Goal: Navigation & Orientation: Find specific page/section

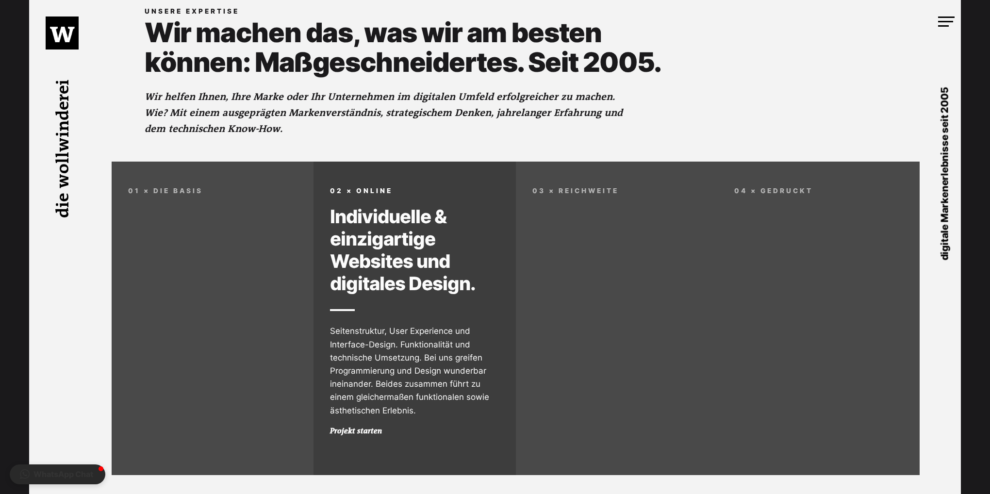
scroll to position [728, 0]
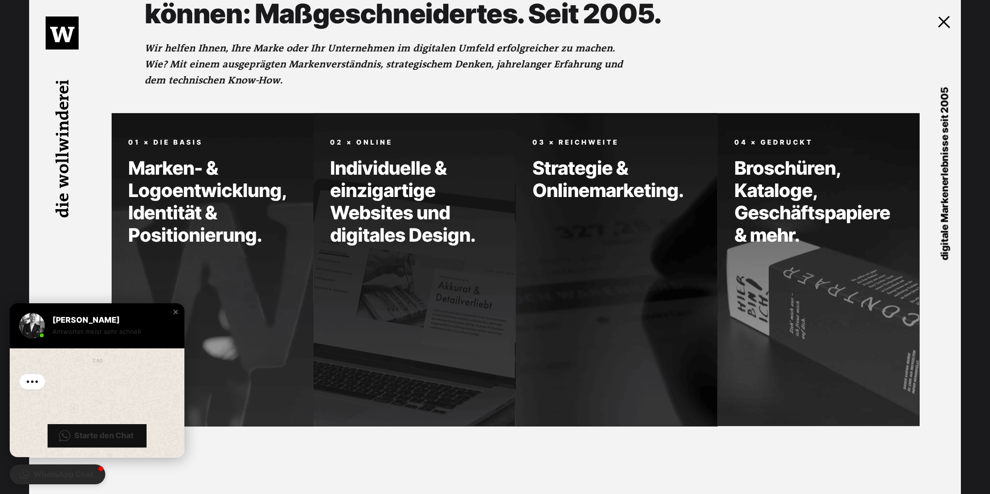
click at [948, 21] on div at bounding box center [946, 20] width 16 height 10
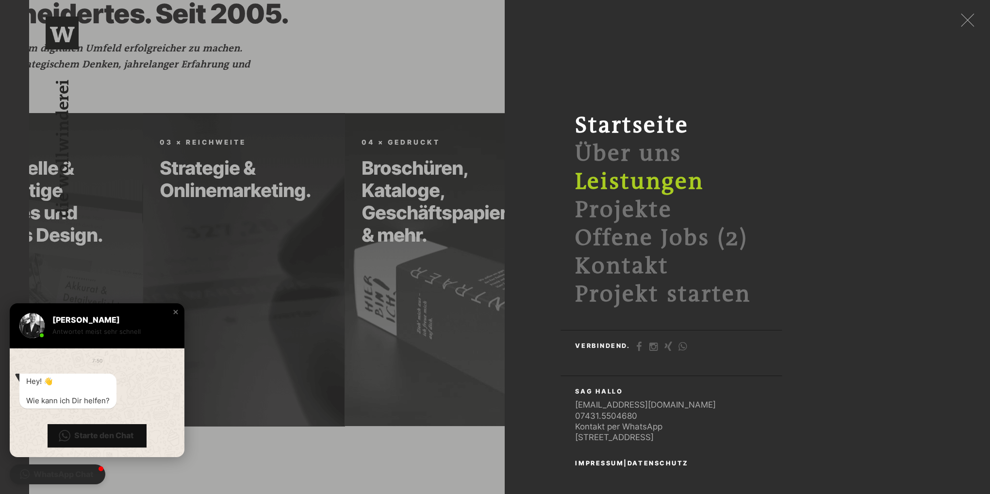
click at [644, 181] on link "Leistungen" at bounding box center [639, 182] width 129 height 26
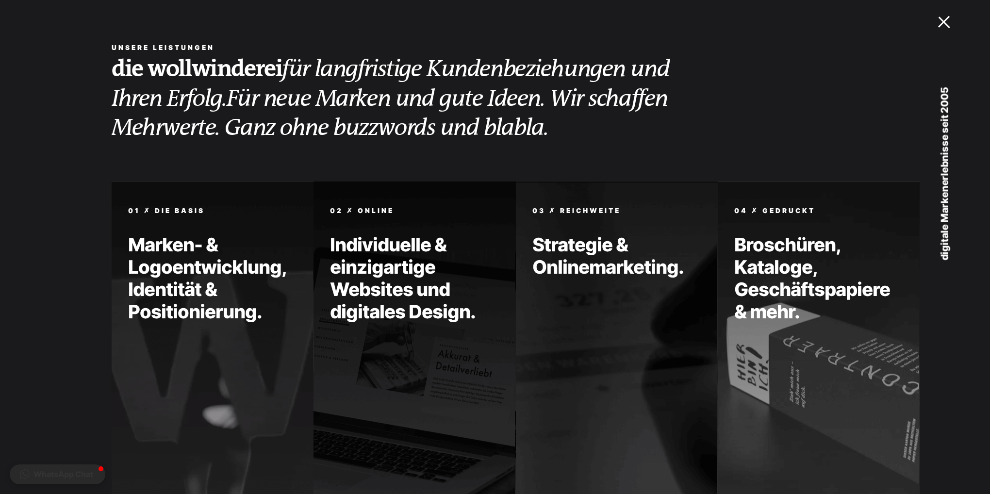
click at [951, 25] on div at bounding box center [946, 20] width 16 height 10
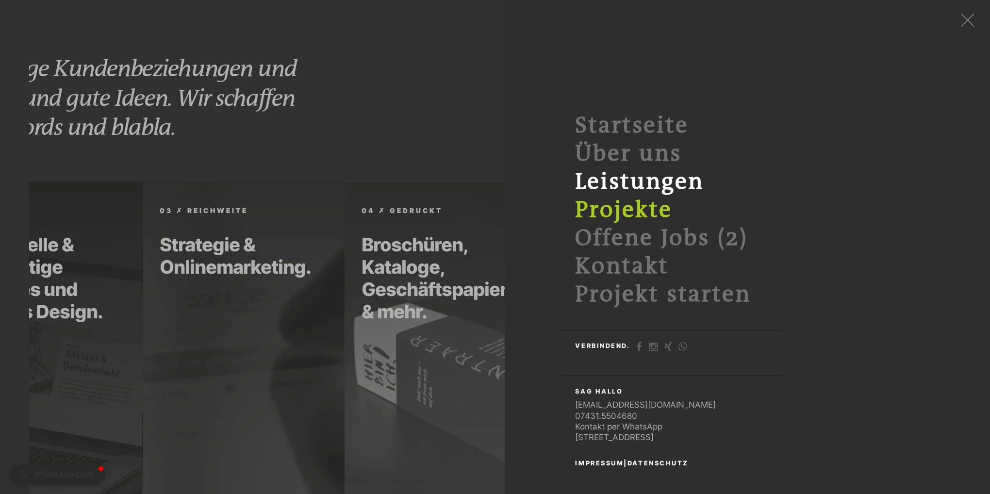
click at [652, 213] on link "Projekte" at bounding box center [623, 210] width 97 height 26
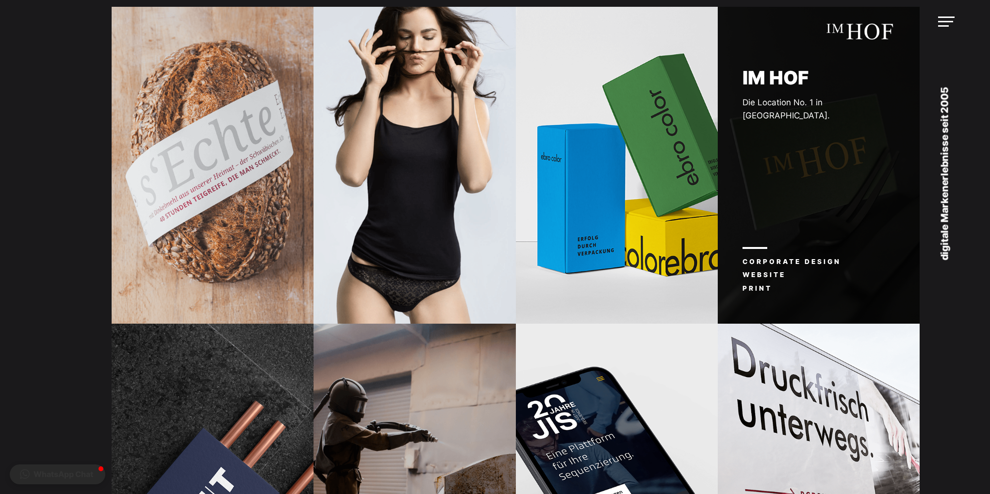
scroll to position [194, 0]
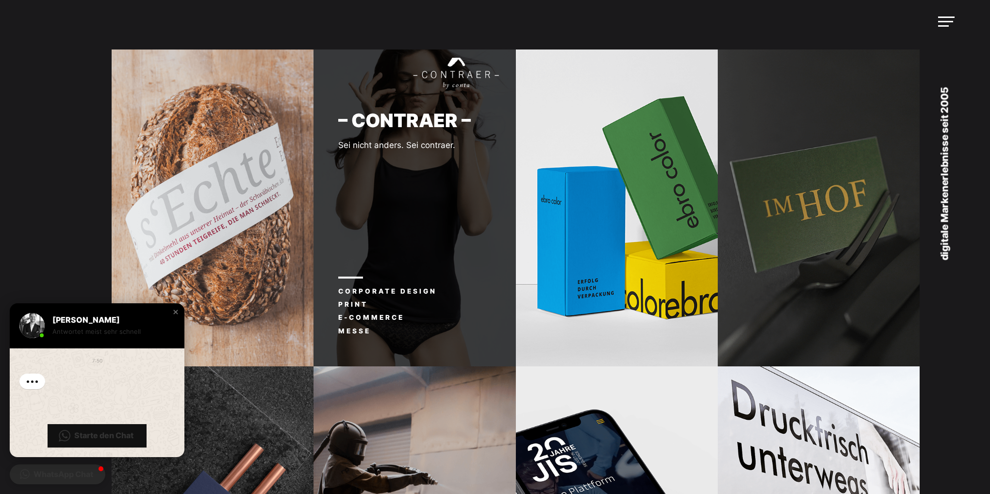
click at [400, 280] on div "– CONTRAER – Sei nicht anders. Sei contraer. Corporate Design Print E-Commerce …" at bounding box center [414, 207] width 202 height 317
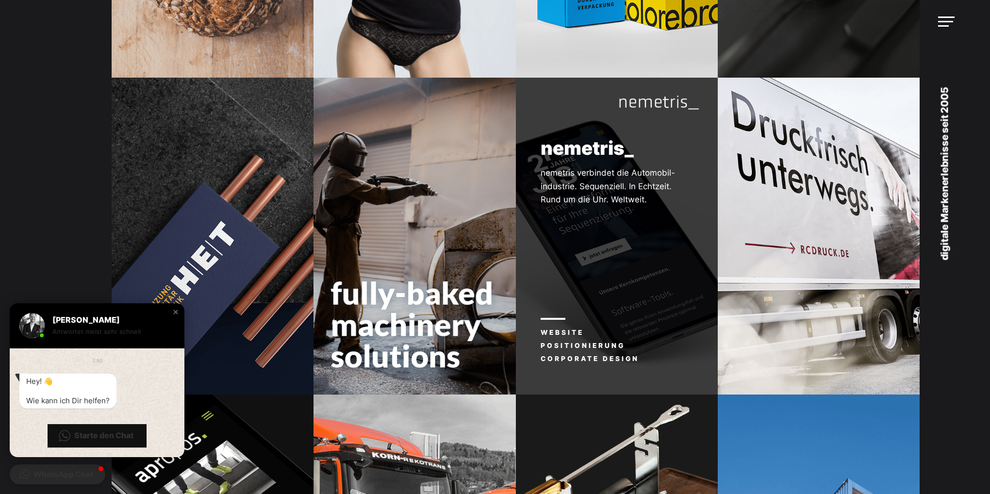
scroll to position [485, 0]
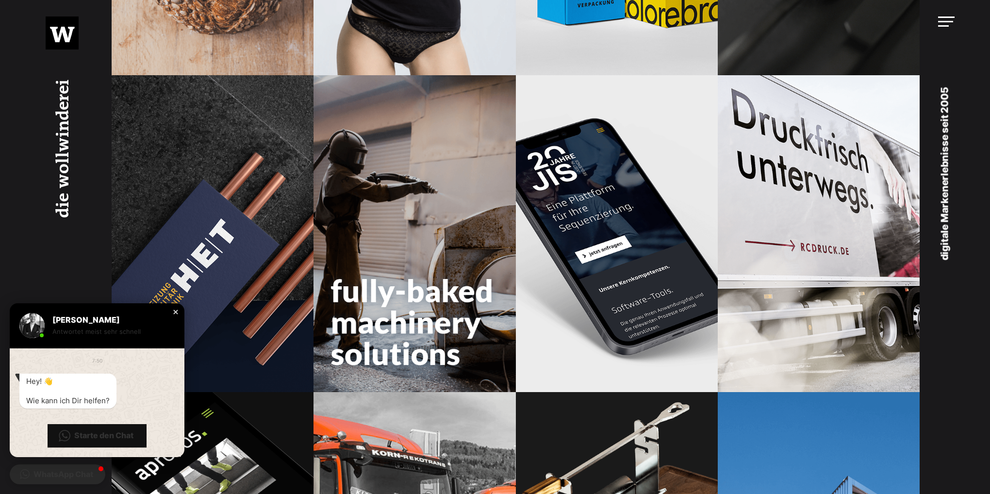
click at [176, 311] on div "Close chat window" at bounding box center [176, 312] width 10 height 10
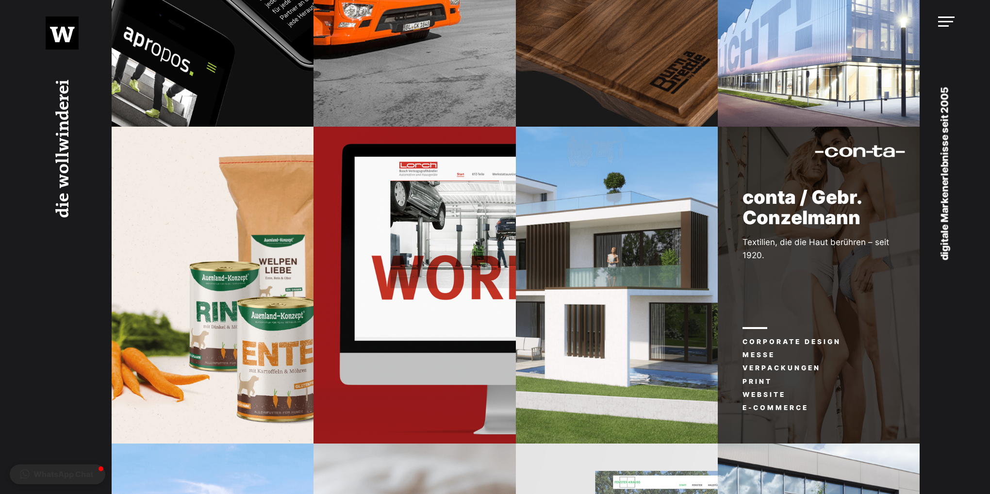
scroll to position [1164, 0]
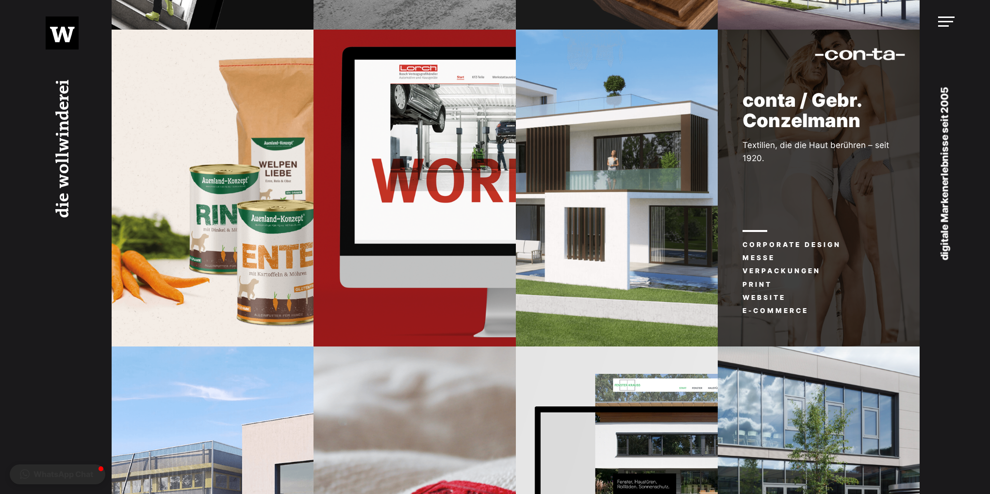
click at [850, 301] on div "conta / Gebr. Conzelmann Textilien, die die Haut berühren – seit 1920. Corporat…" at bounding box center [819, 188] width 202 height 317
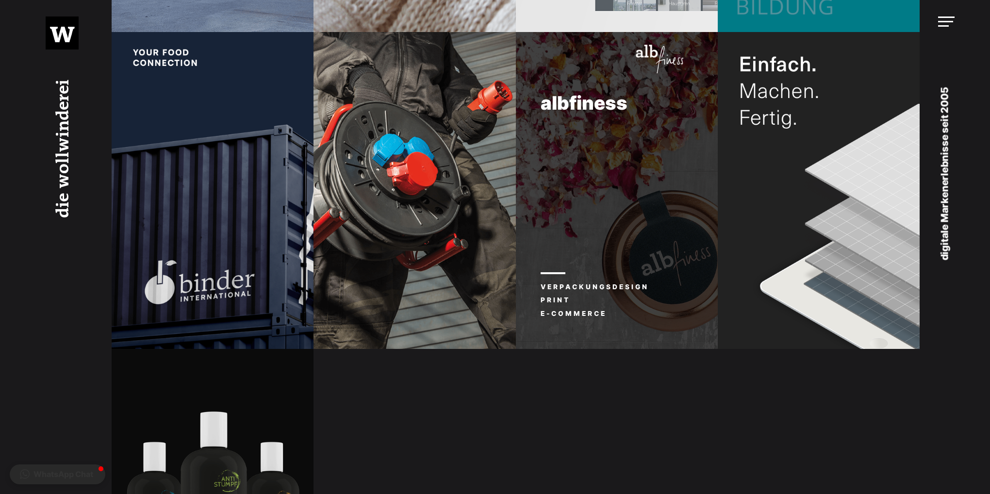
scroll to position [1989, 0]
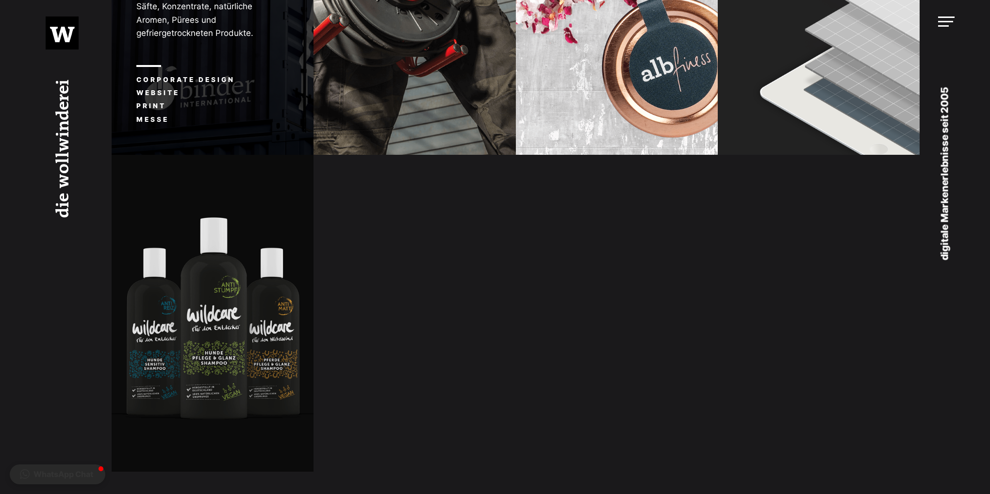
scroll to position [1795, 0]
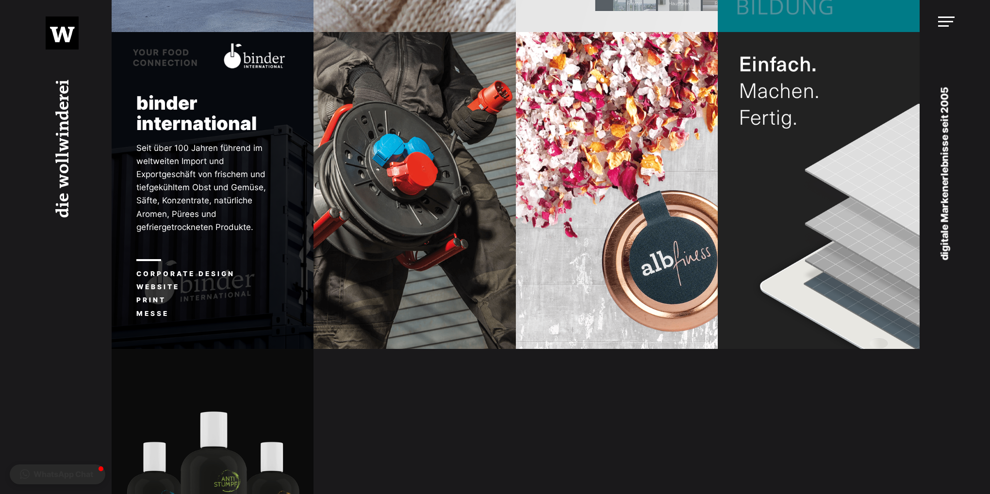
click at [219, 146] on div "binder international Seit über 100 Jahren führend im weltweiten Import und Expo…" at bounding box center [213, 133] width 202 height 202
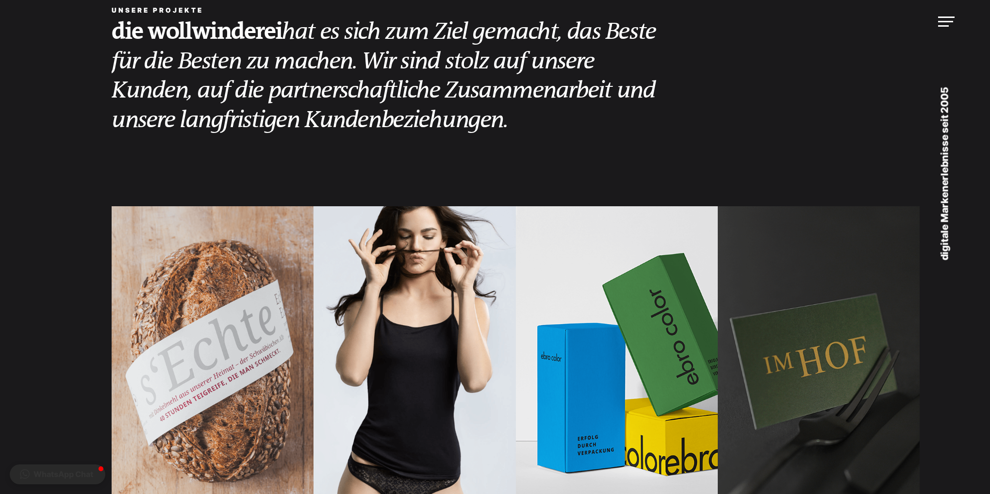
scroll to position [0, 0]
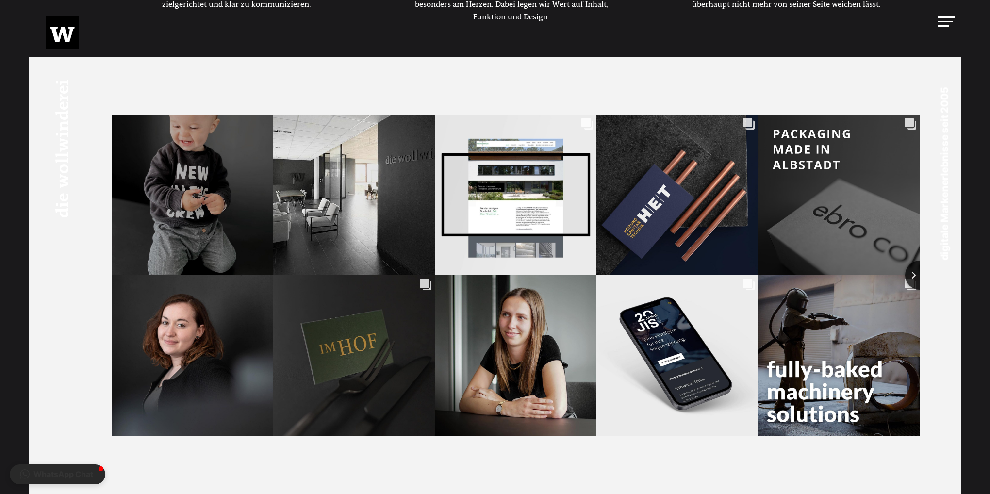
scroll to position [776, 0]
